Goal: Navigation & Orientation: Find specific page/section

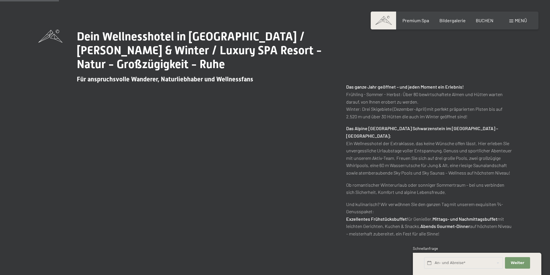
scroll to position [462, 0]
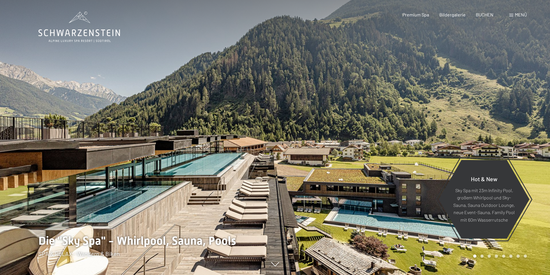
click at [525, 14] on span "Menü" at bounding box center [521, 14] width 12 height 5
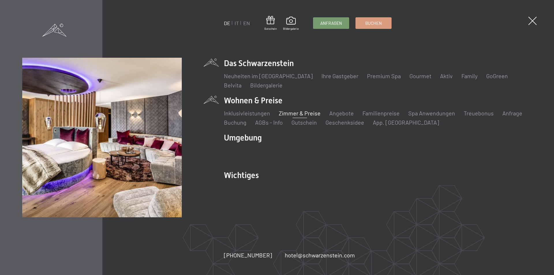
click at [290, 114] on link "Zimmer & Preise" at bounding box center [300, 113] width 42 height 7
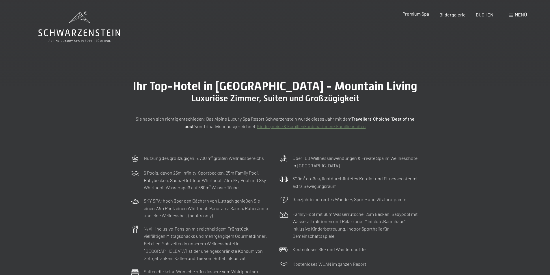
click at [423, 16] on span "Premium Spa" at bounding box center [415, 13] width 27 height 5
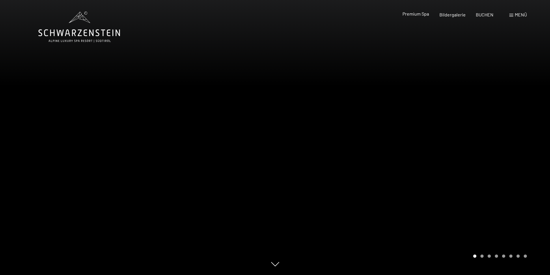
click at [418, 15] on span "Premium Spa" at bounding box center [415, 13] width 27 height 5
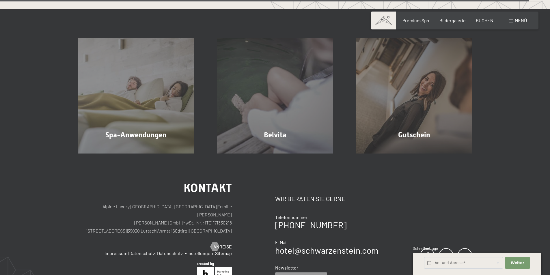
scroll to position [3637, 0]
